Goal: Information Seeking & Learning: Find specific page/section

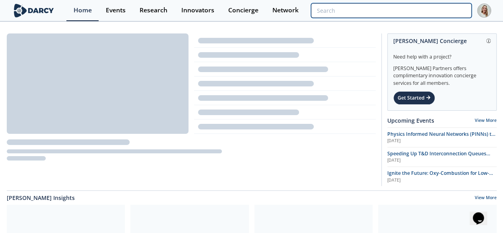
drag, startPoint x: 438, startPoint y: 8, endPoint x: 434, endPoint y: 5, distance: 4.9
click at [438, 8] on input "search" at bounding box center [391, 10] width 160 height 15
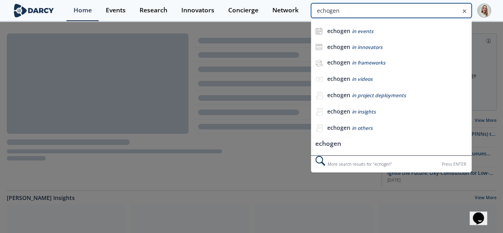
type input "echogen"
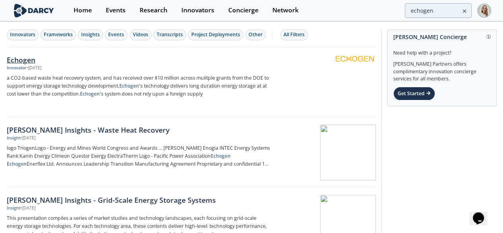
click at [16, 61] on div "Echogen" at bounding box center [138, 59] width 263 height 10
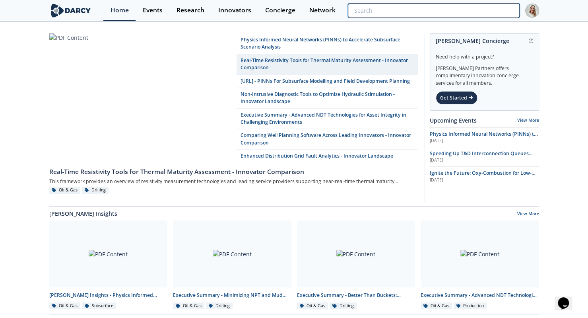
click at [462, 8] on input "search" at bounding box center [433, 10] width 171 height 15
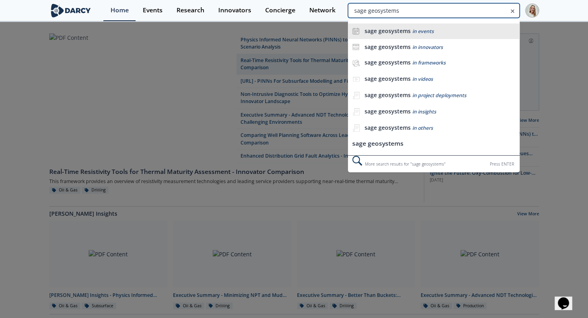
type input "sage geosystems"
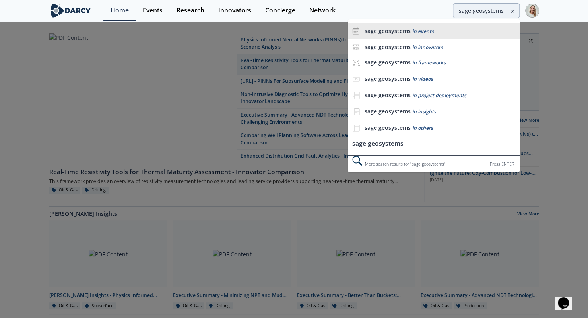
click at [416, 35] on div "sage geosystems in events" at bounding box center [439, 31] width 151 height 8
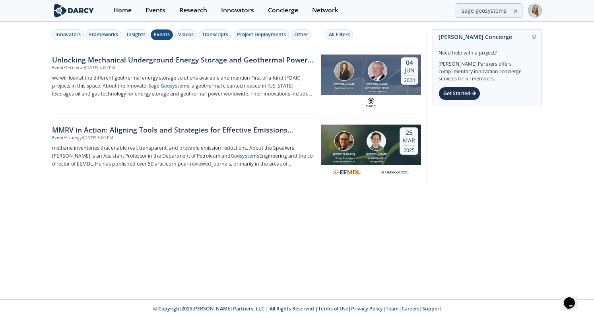
click at [109, 62] on div "Unlocking Mechanical Underground Energy Storage and Geothermal Power Generation" at bounding box center [183, 59] width 263 height 10
